Goal: Check status: Check status

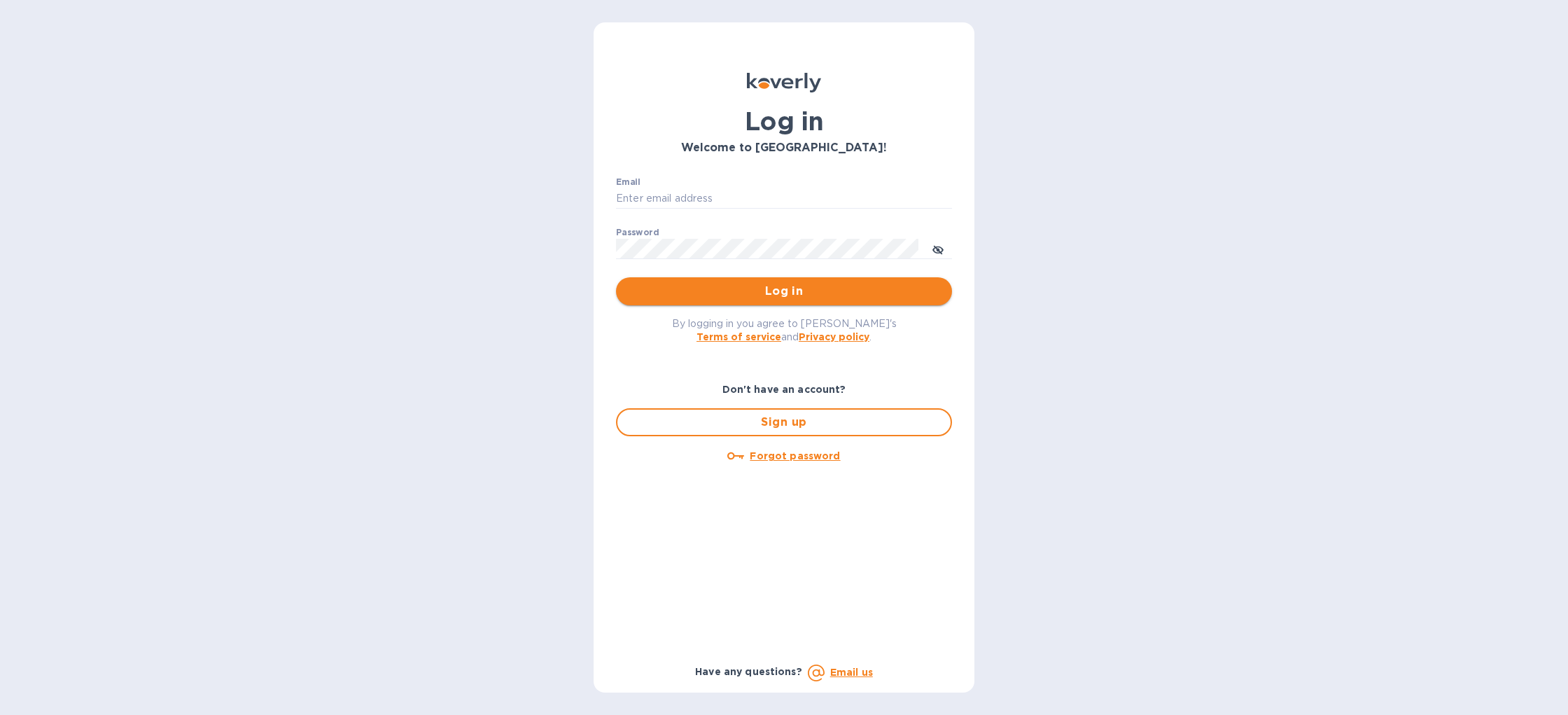
type input "[EMAIL_ADDRESS][DOMAIN_NAME]"
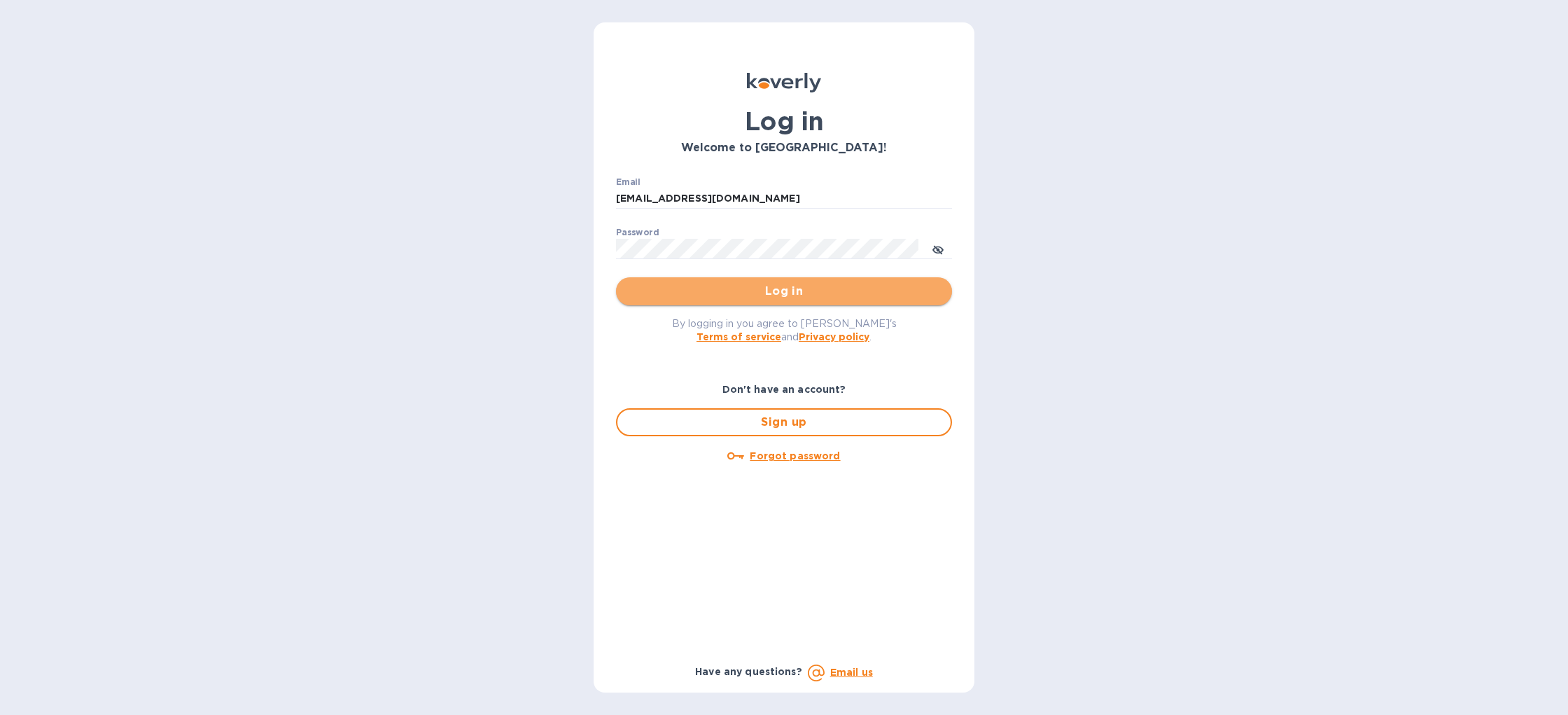
click at [773, 293] on span "Log in" at bounding box center [784, 291] width 314 height 17
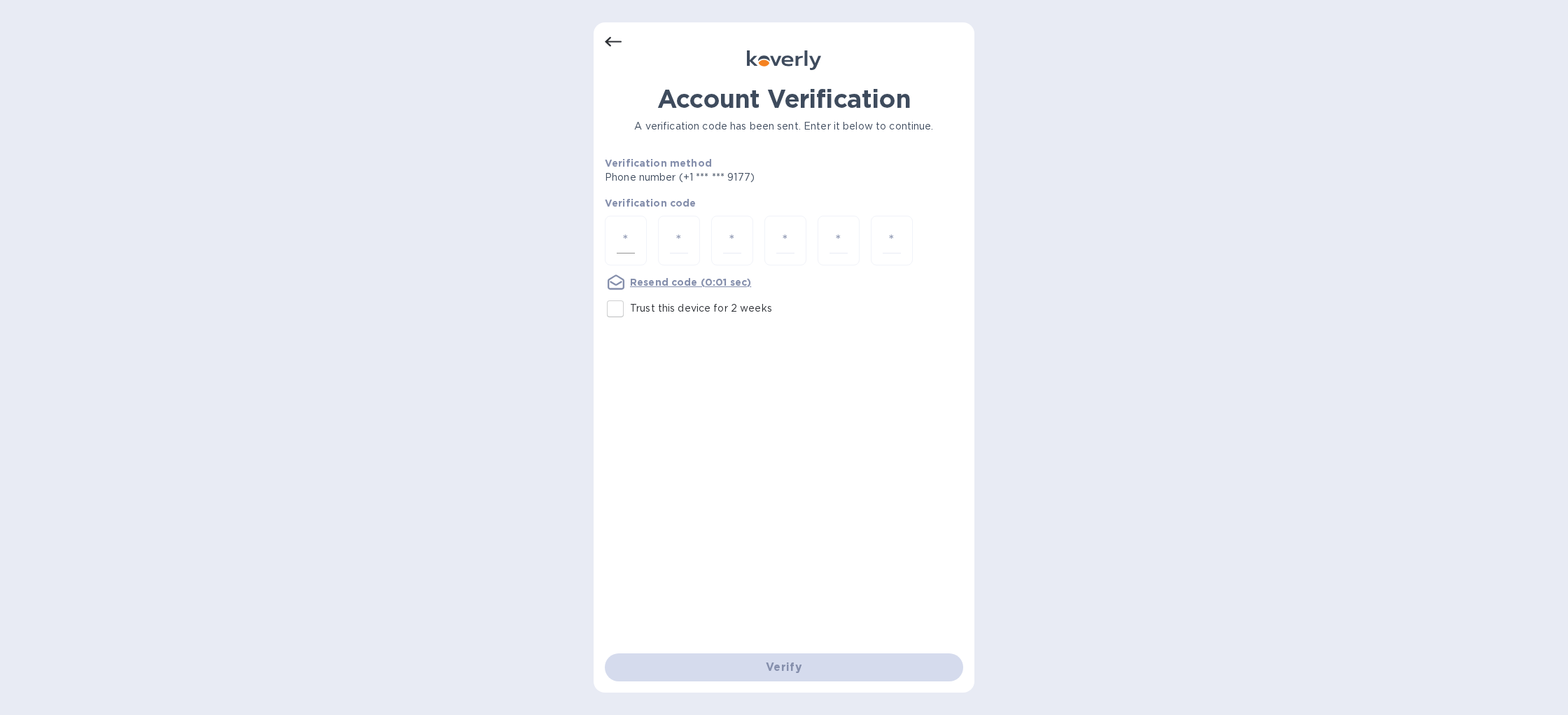
click at [626, 232] on input "number" at bounding box center [626, 240] width 18 height 26
click at [618, 305] on input "Trust this device for 2 weeks" at bounding box center [615, 309] width 30 height 30
checkbox input "true"
click at [626, 237] on input "number" at bounding box center [626, 240] width 18 height 26
type input "2"
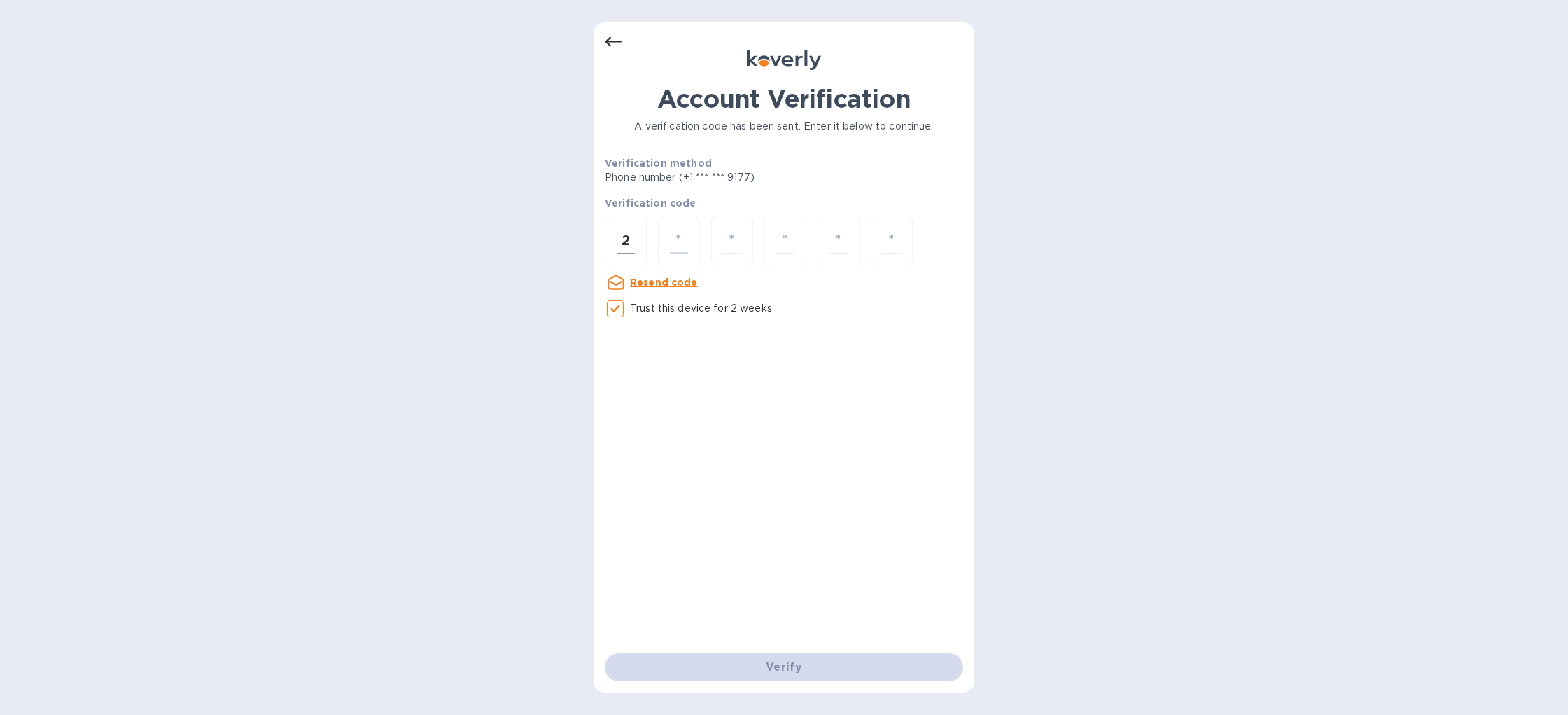
type input "1"
type input "3"
type input "4"
type input "1"
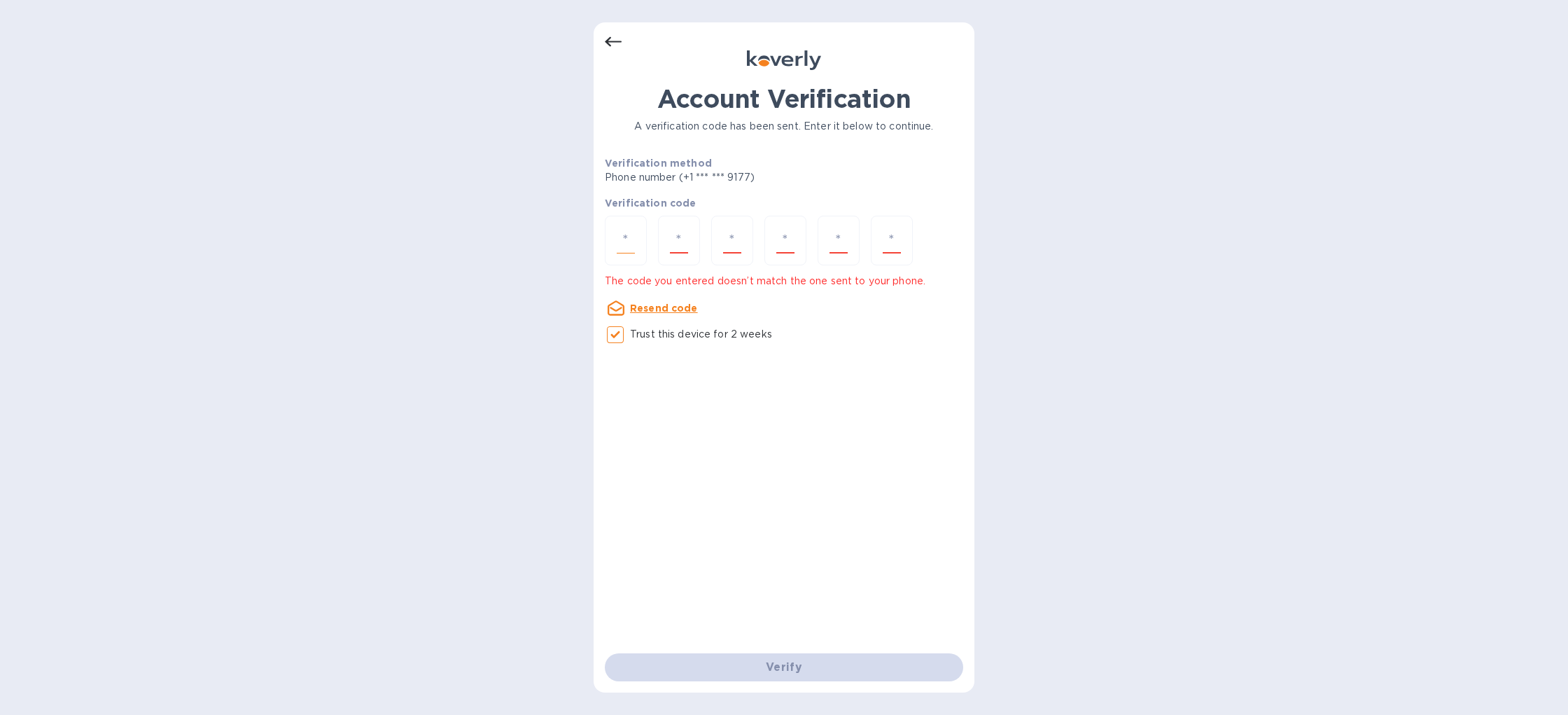
type input "2"
type input "1"
type input "3"
type input "4"
type input "1"
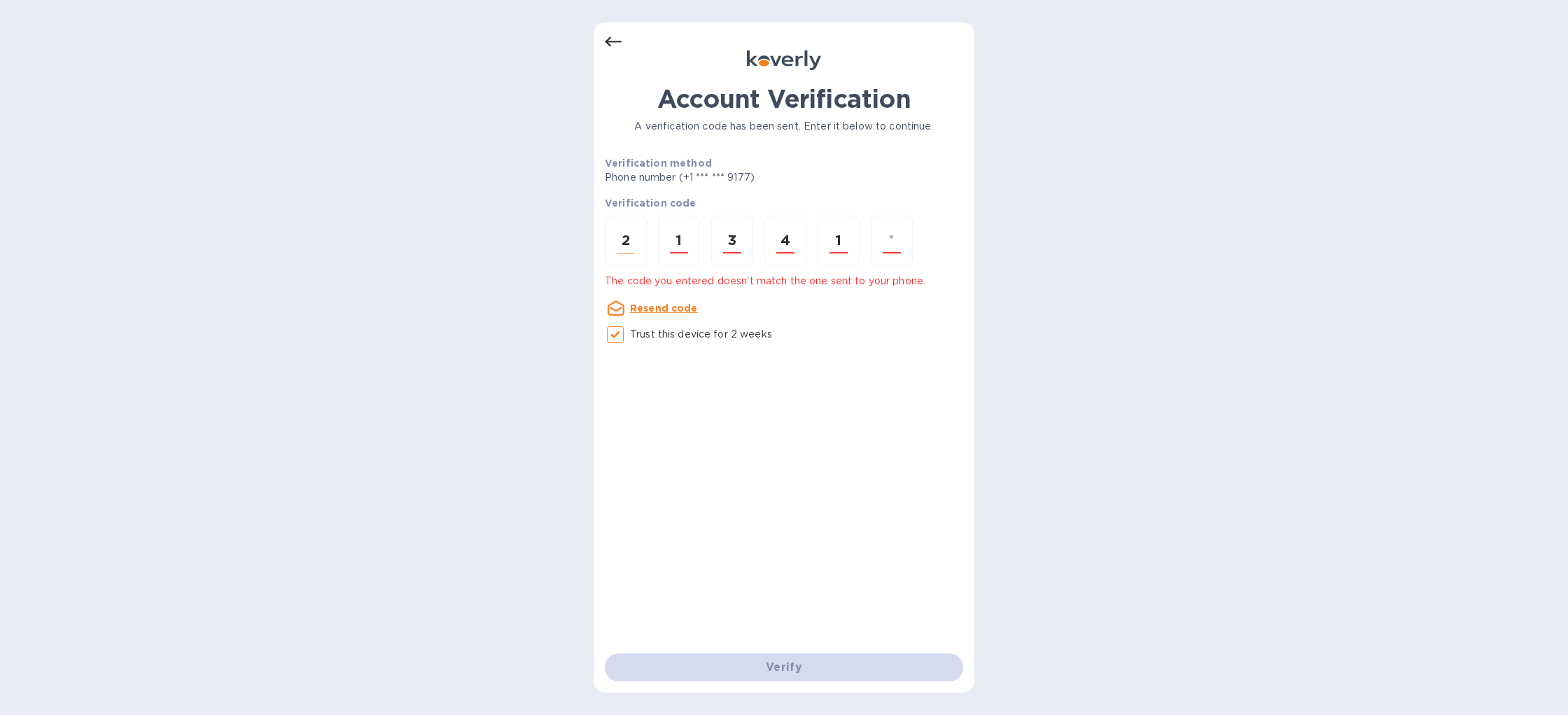
type input "4"
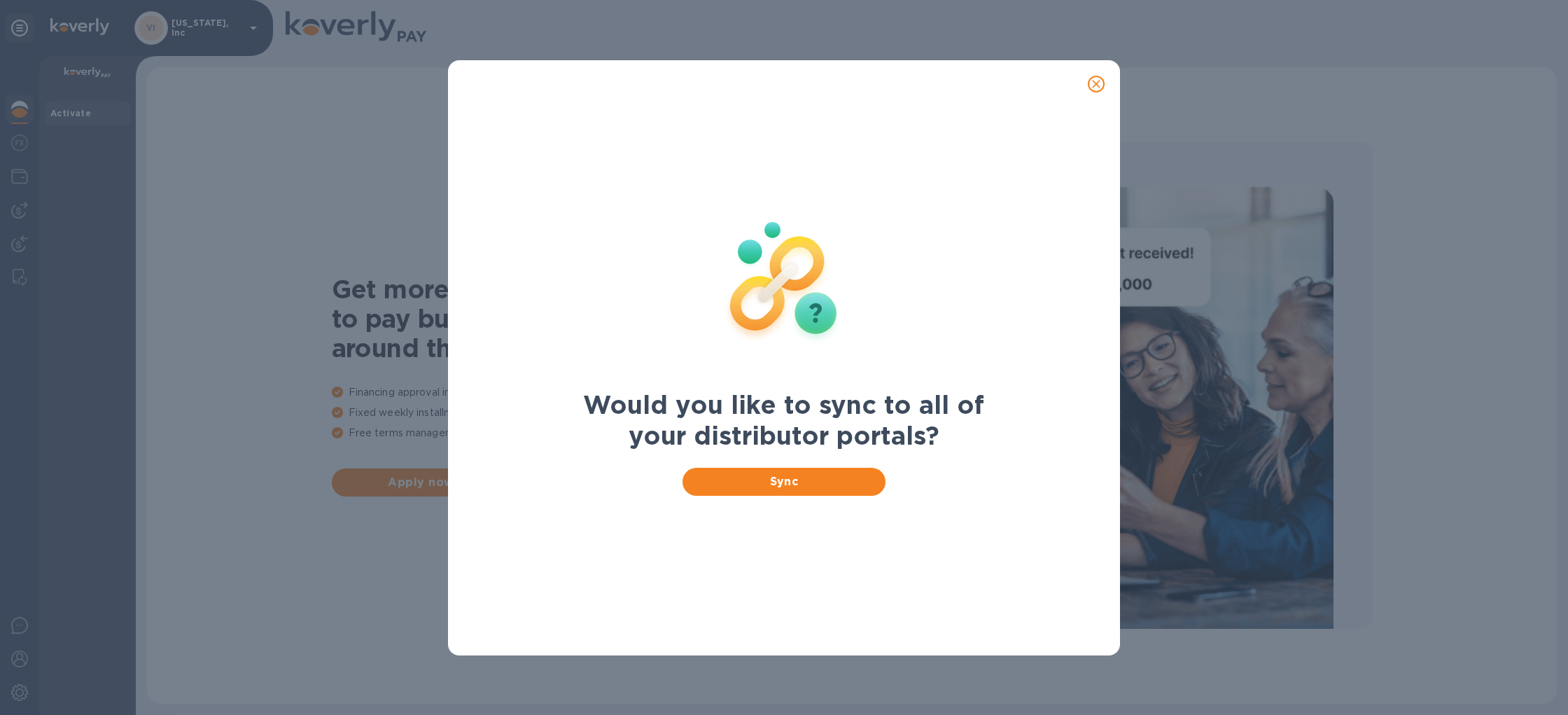
click at [1098, 81] on icon "close" at bounding box center [1096, 83] width 8 height 8
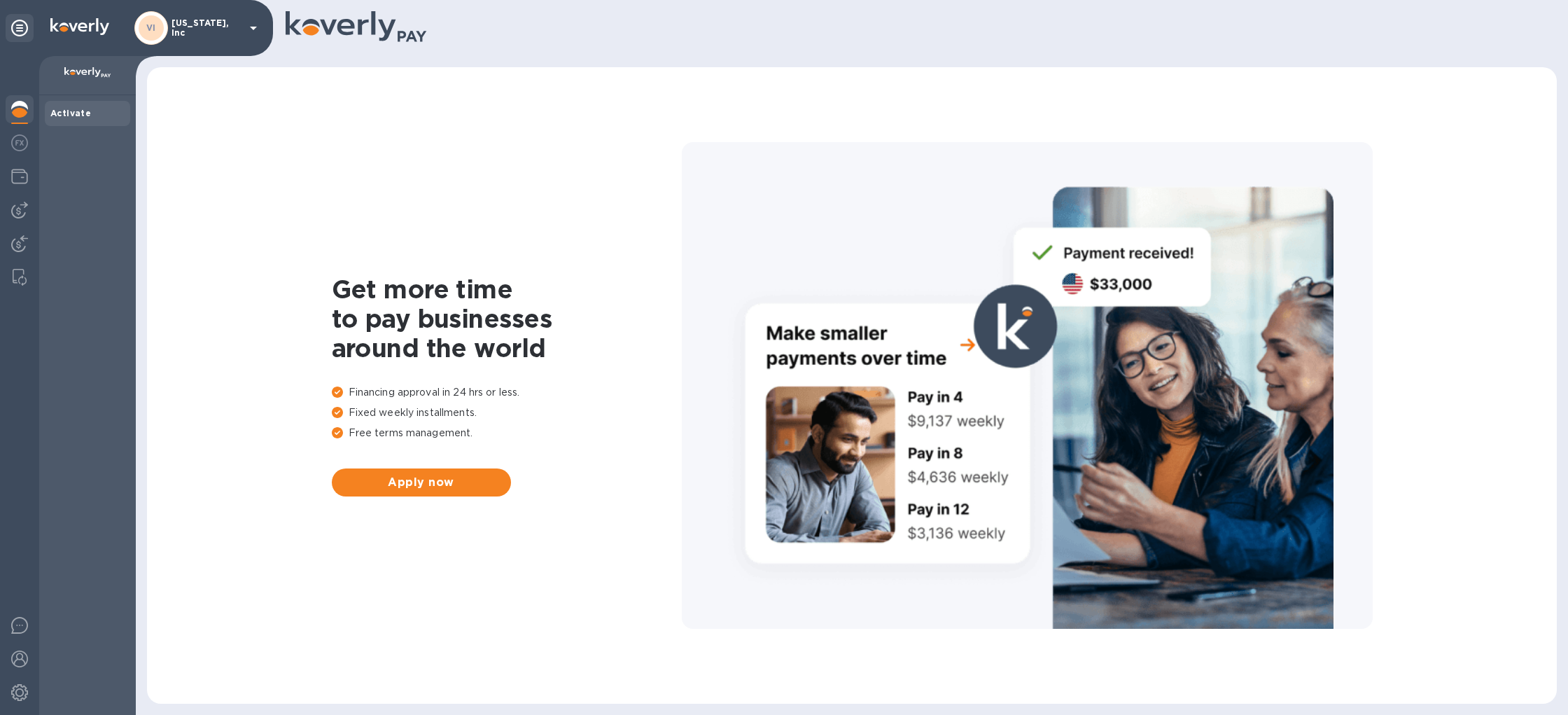
click at [22, 108] on img at bounding box center [19, 109] width 17 height 17
click at [75, 72] on img at bounding box center [88, 72] width 47 height 11
click at [187, 24] on p "Virginia, Inc" at bounding box center [206, 28] width 70 height 20
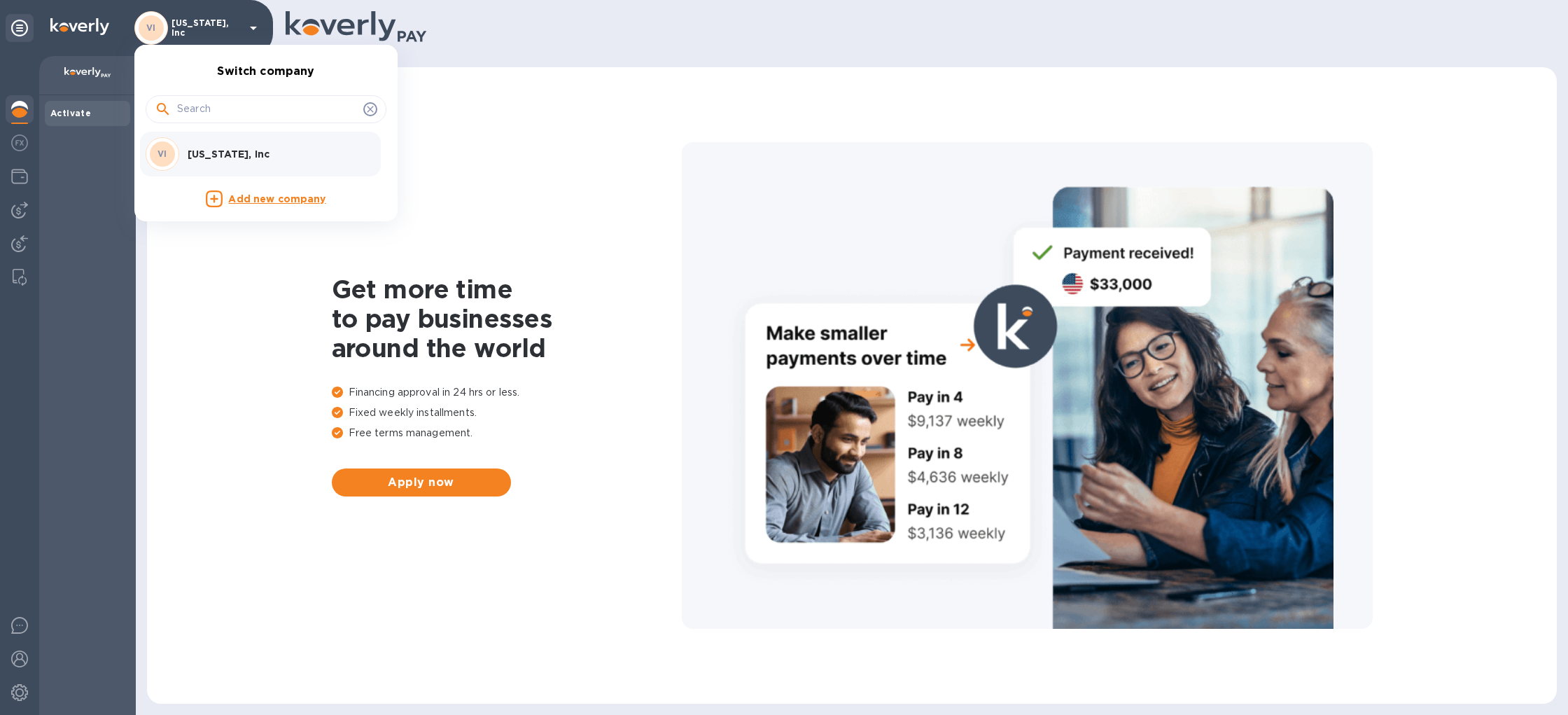
click at [238, 21] on div at bounding box center [784, 357] width 1568 height 715
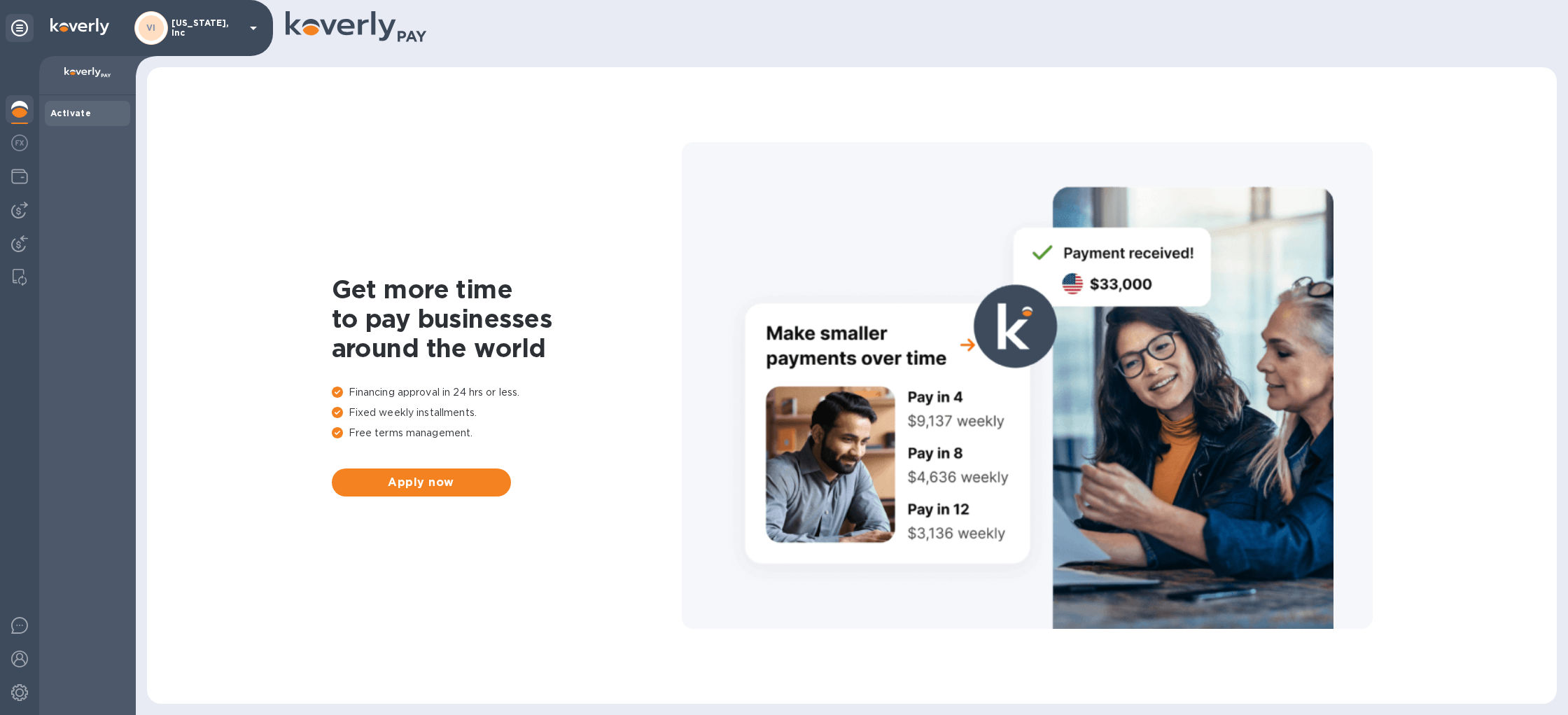
click at [252, 24] on icon at bounding box center [253, 28] width 17 height 17
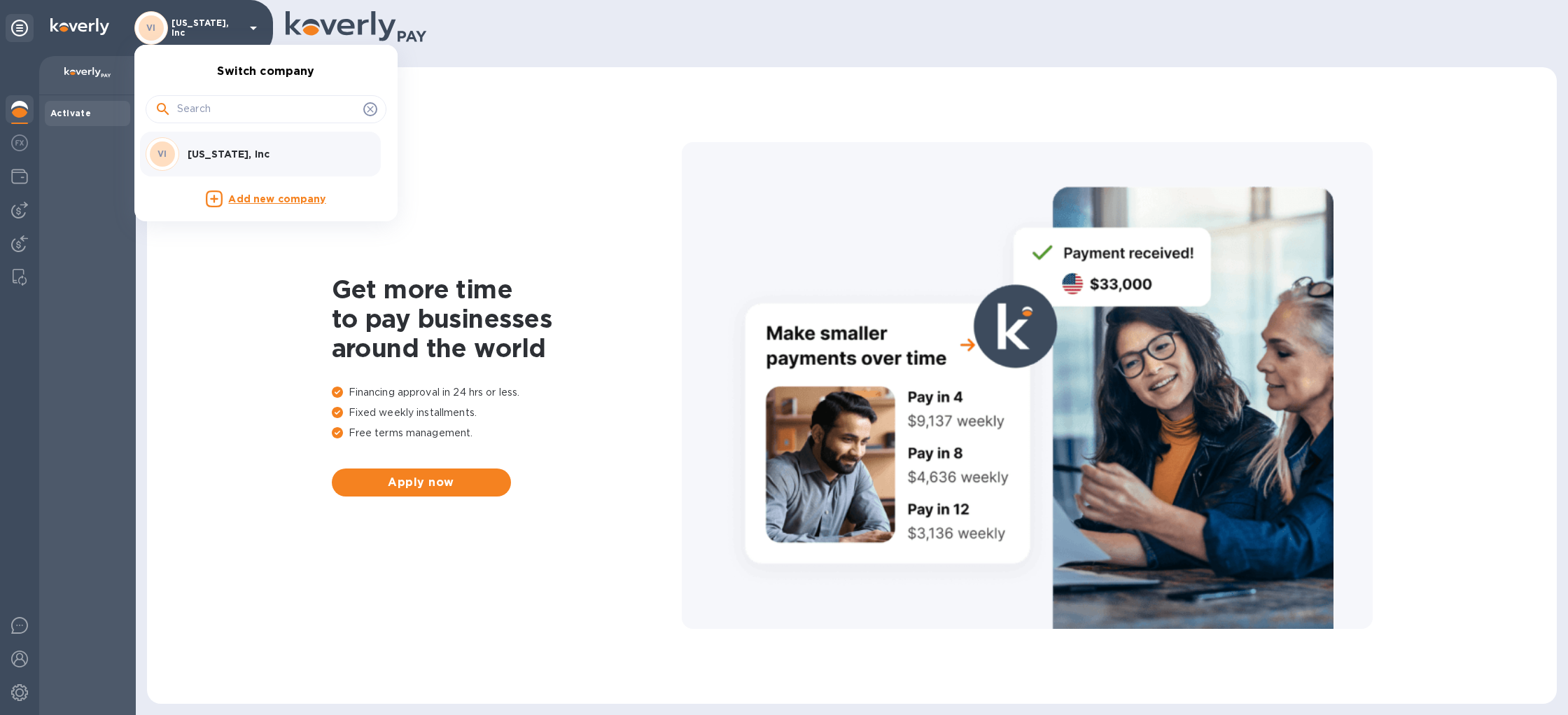
click at [252, 24] on div at bounding box center [784, 357] width 1568 height 715
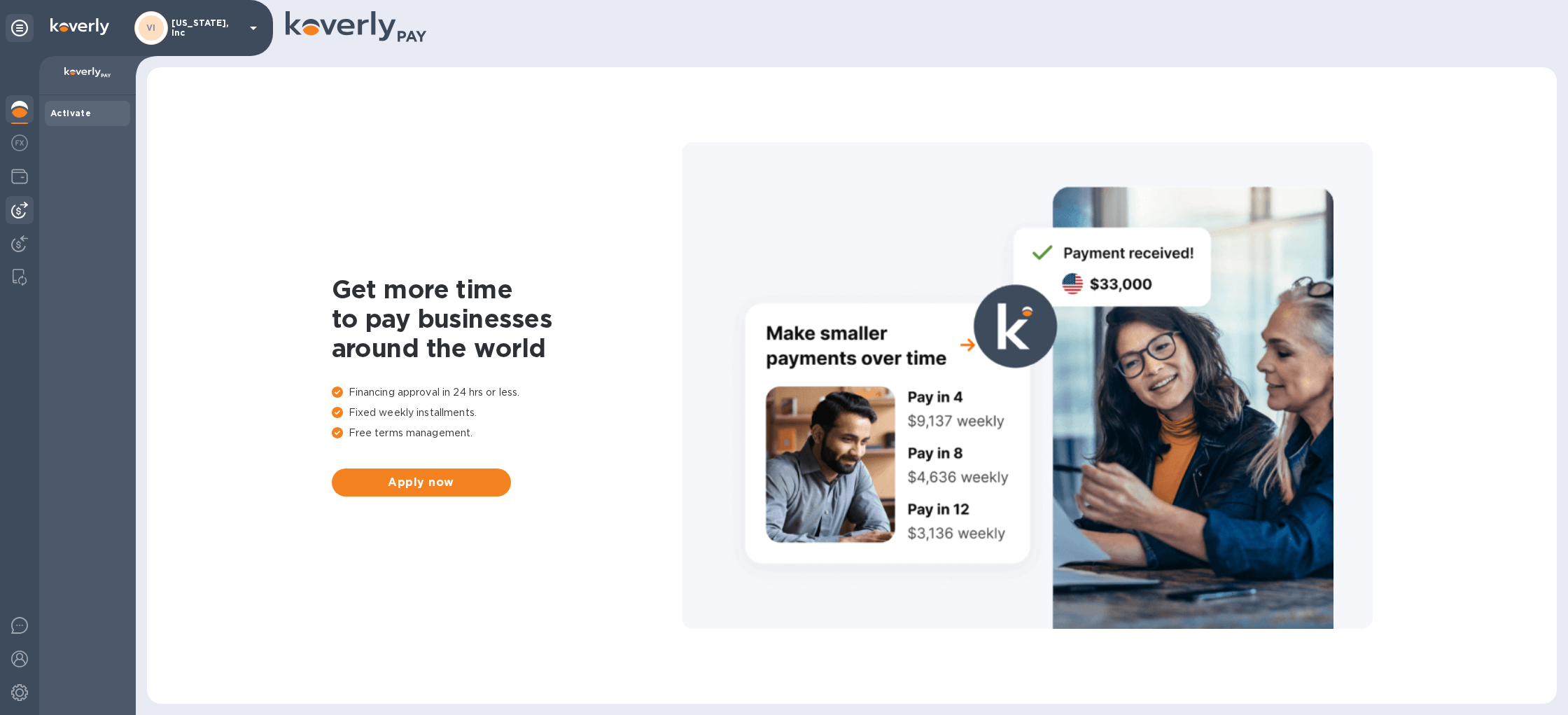
click at [16, 205] on img at bounding box center [19, 210] width 17 height 17
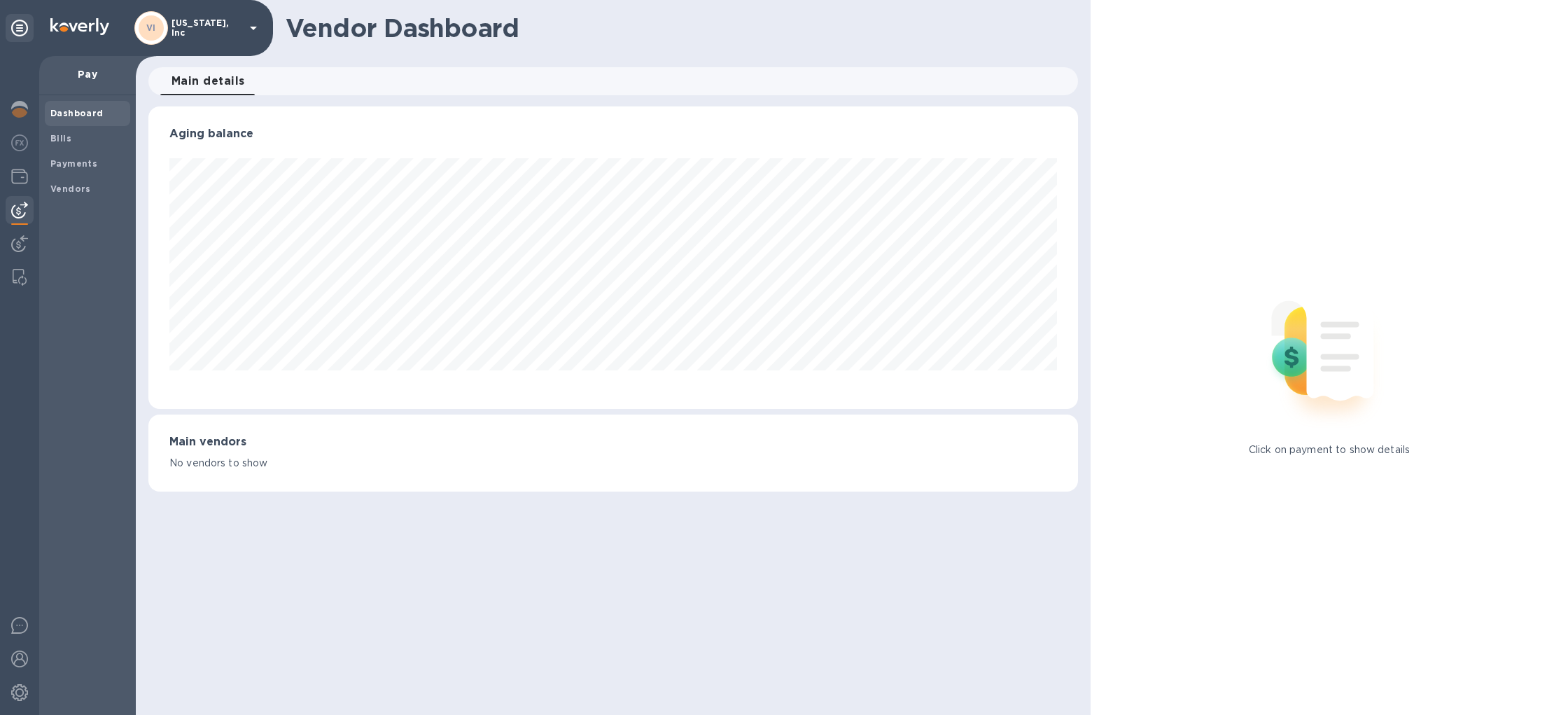
scroll to position [303, 930]
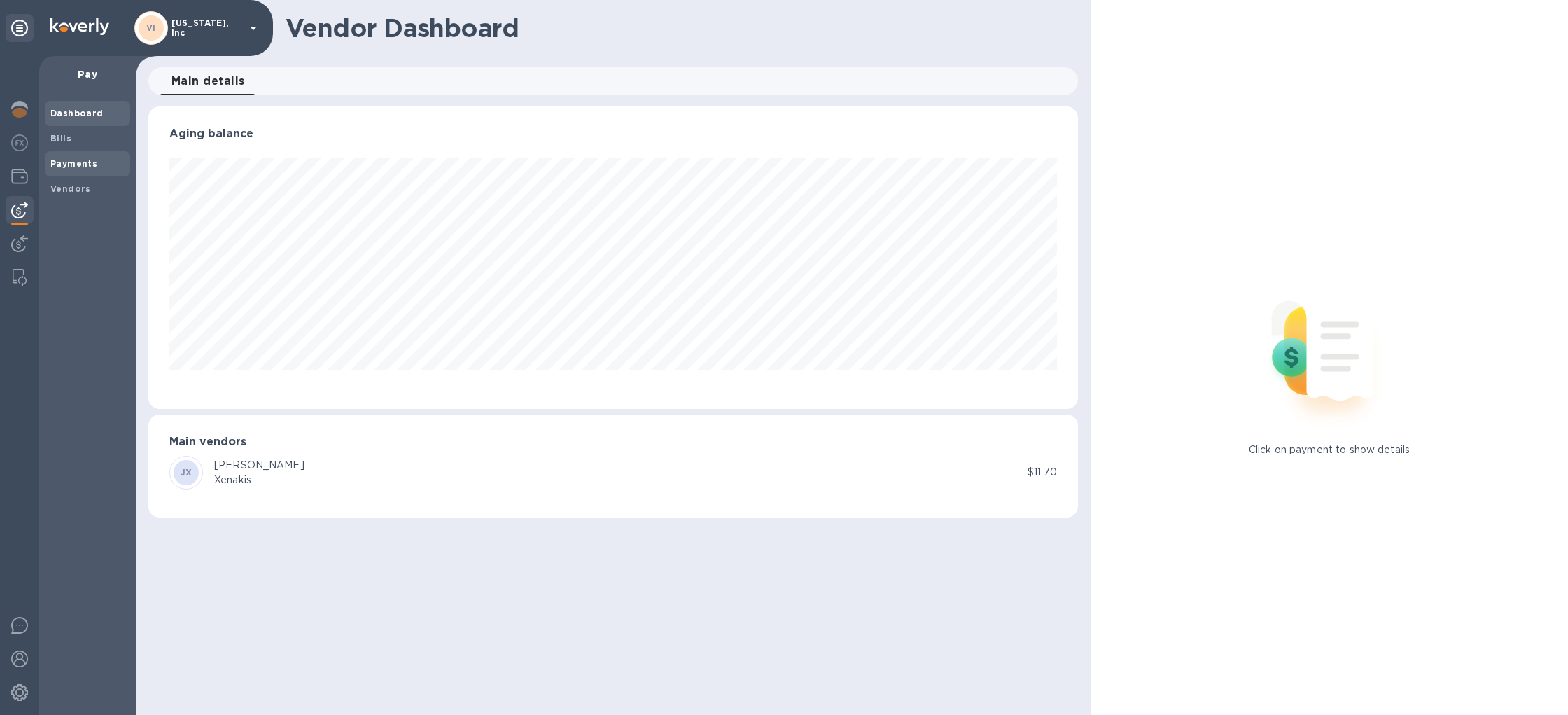
click at [72, 162] on b "Payments" at bounding box center [74, 163] width 47 height 10
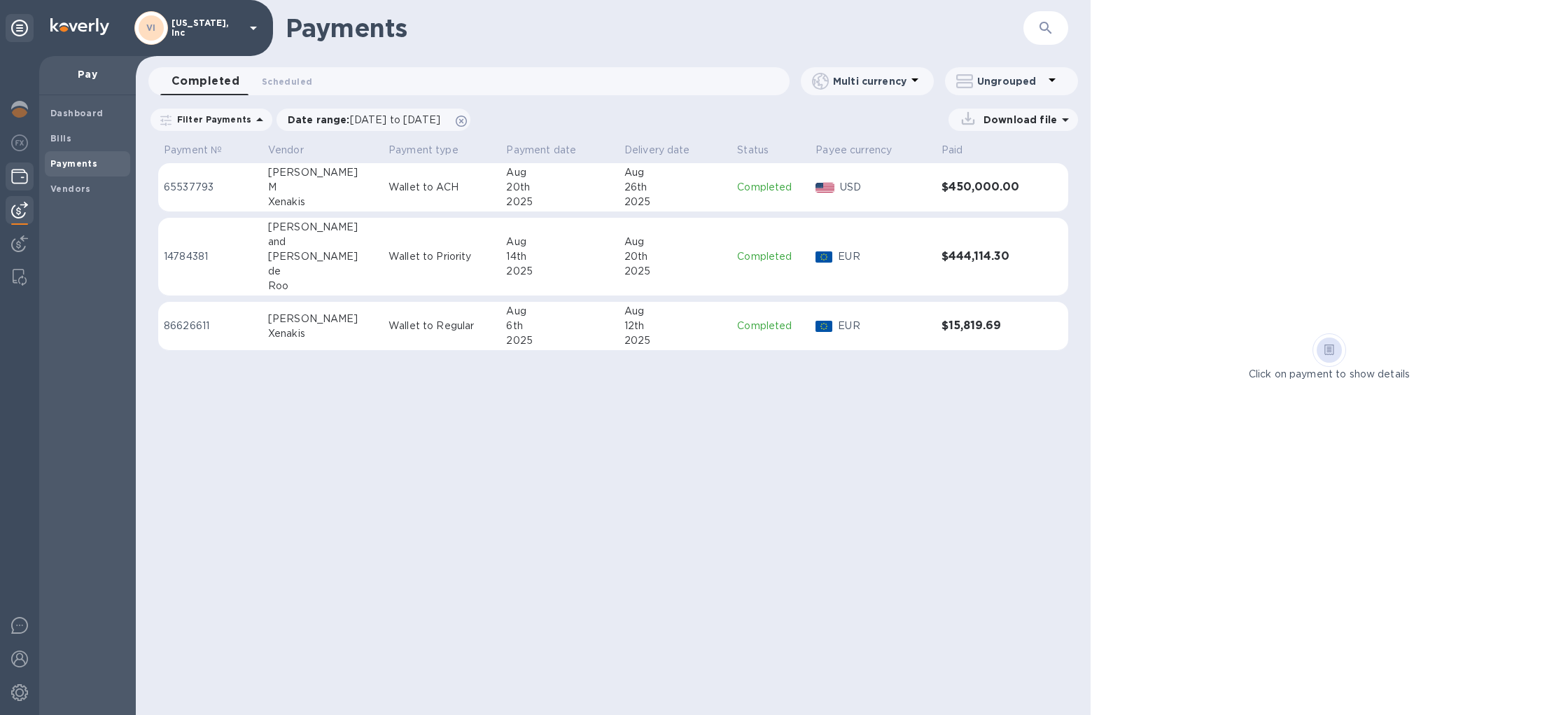
click at [13, 173] on img at bounding box center [19, 176] width 17 height 17
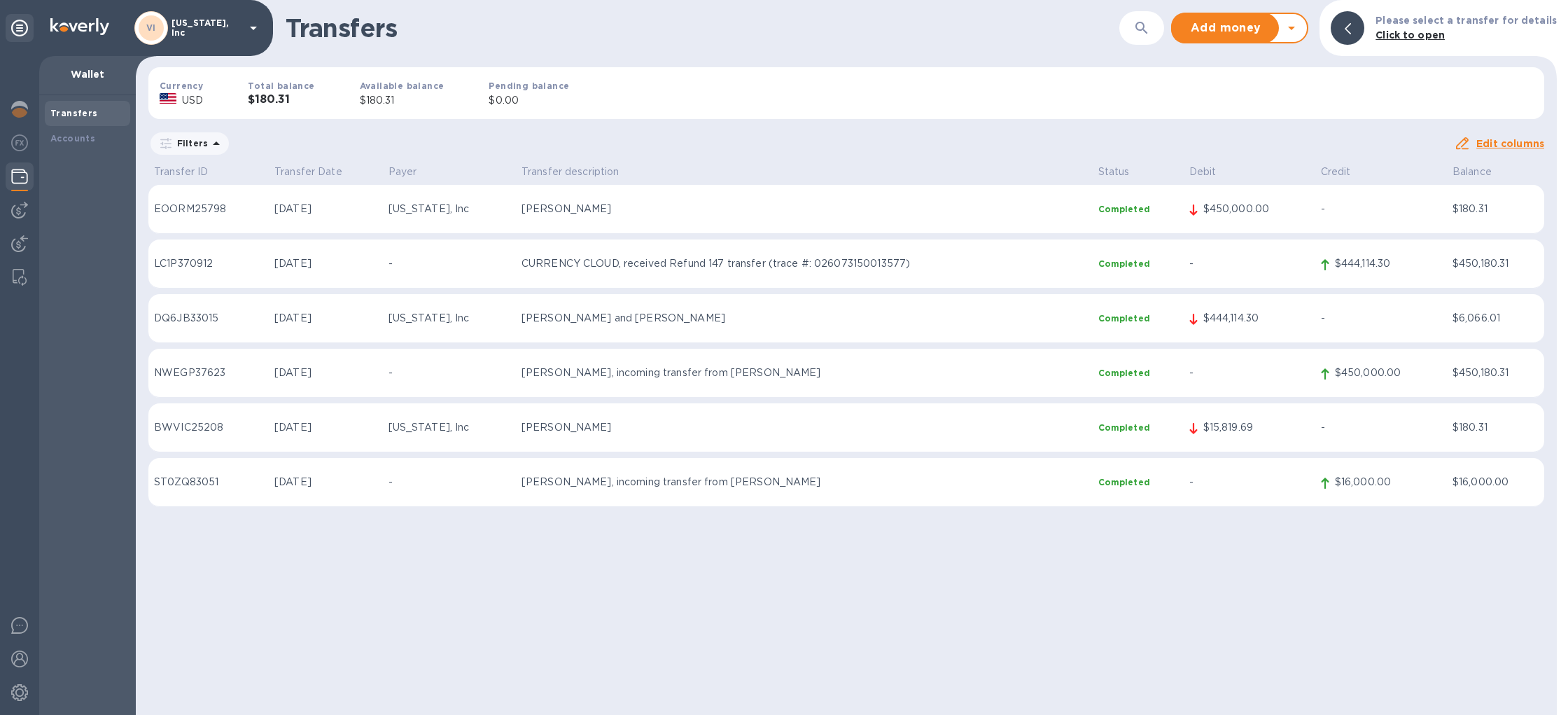
click at [185, 260] on p "LC1P370912" at bounding box center [209, 263] width 109 height 15
